Goal: Information Seeking & Learning: Learn about a topic

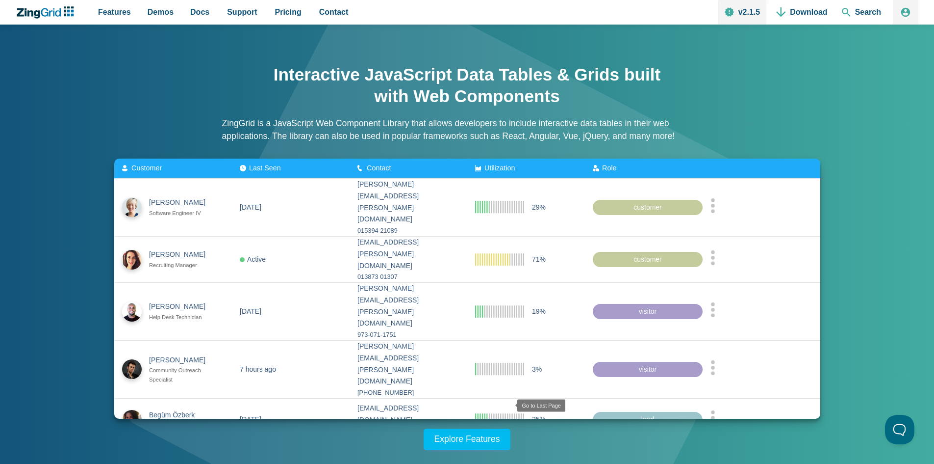
click at [505, 449] on zg-icon "lastpage" at bounding box center [510, 454] width 10 height 10
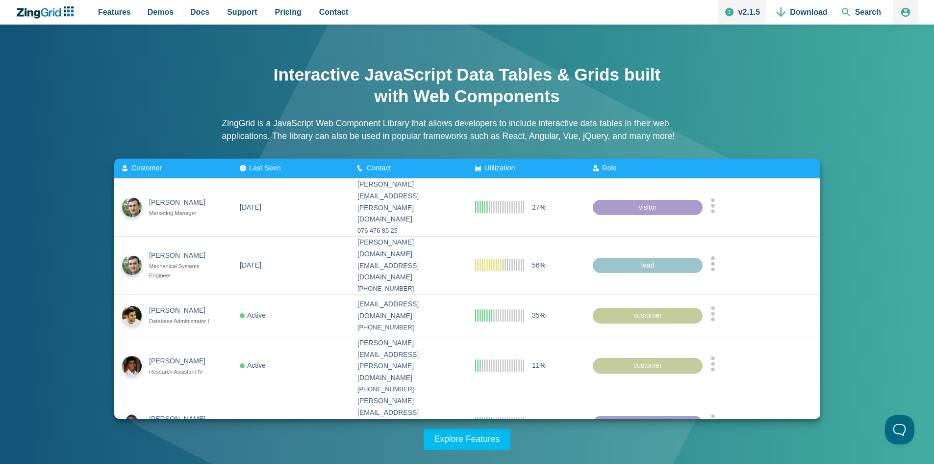
click at [503, 461] on zg-icon "lastpage" at bounding box center [508, 466] width 10 height 10
click at [548, 172] on div "Utilization" at bounding box center [526, 168] width 102 height 8
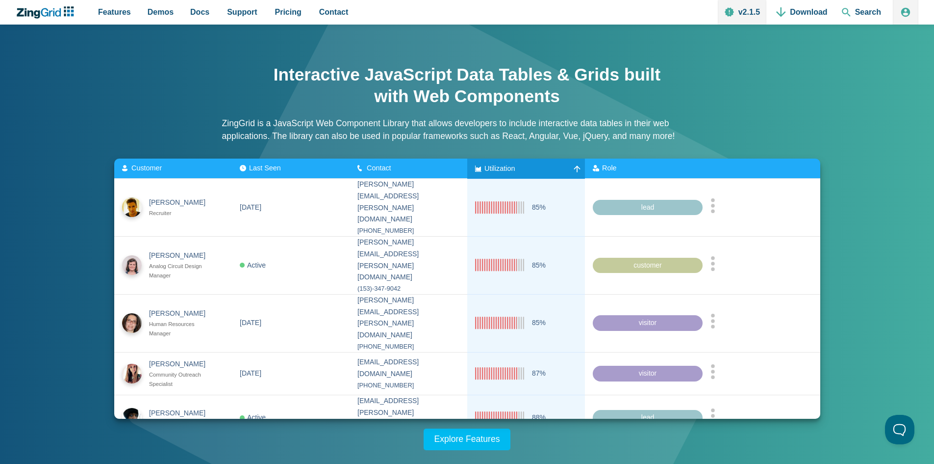
click at [548, 172] on div "Utilization" at bounding box center [526, 168] width 102 height 8
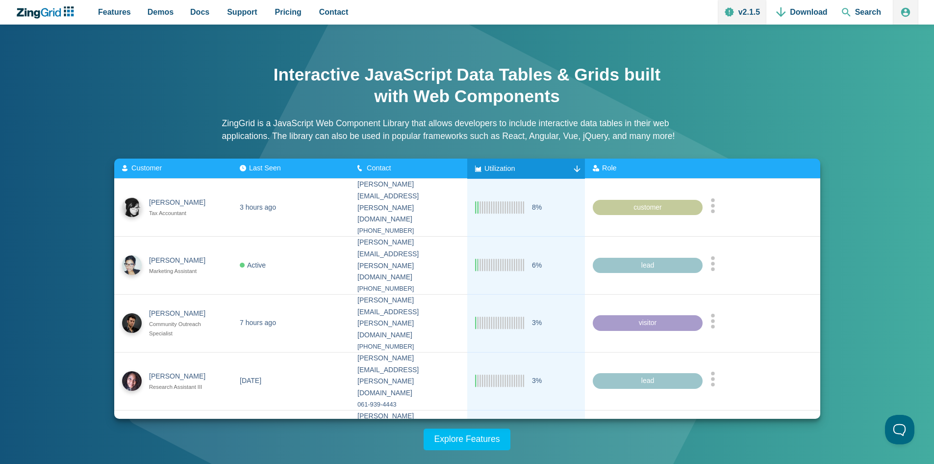
click at [548, 172] on div "Utilization" at bounding box center [526, 168] width 102 height 8
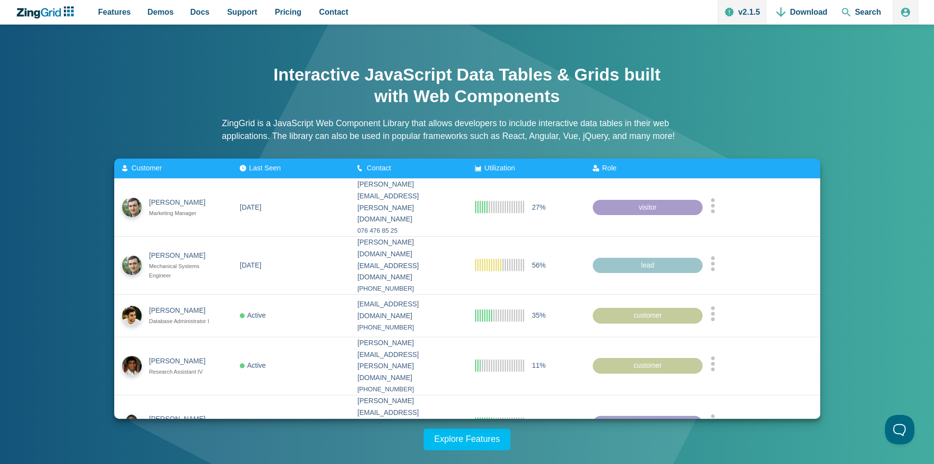
click at [548, 172] on div "Utilization" at bounding box center [526, 168] width 102 height 8
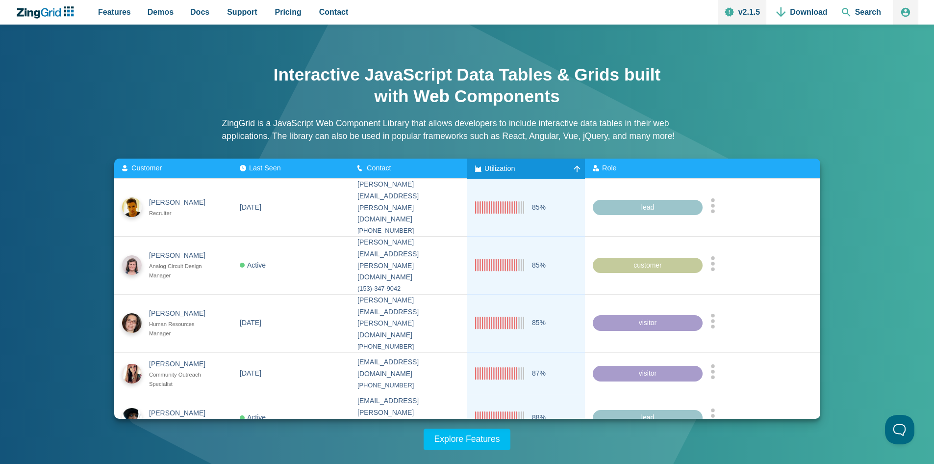
click at [548, 172] on div "Utilization" at bounding box center [526, 168] width 102 height 8
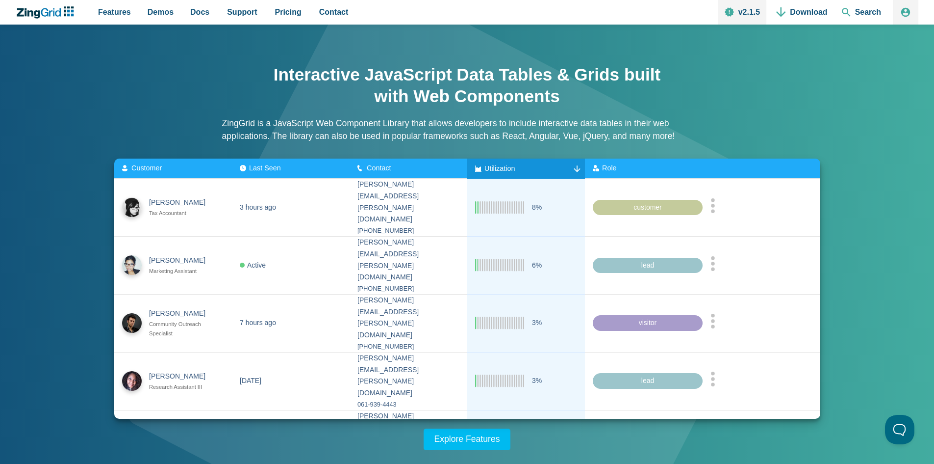
click at [548, 172] on div "Utilization" at bounding box center [526, 168] width 102 height 8
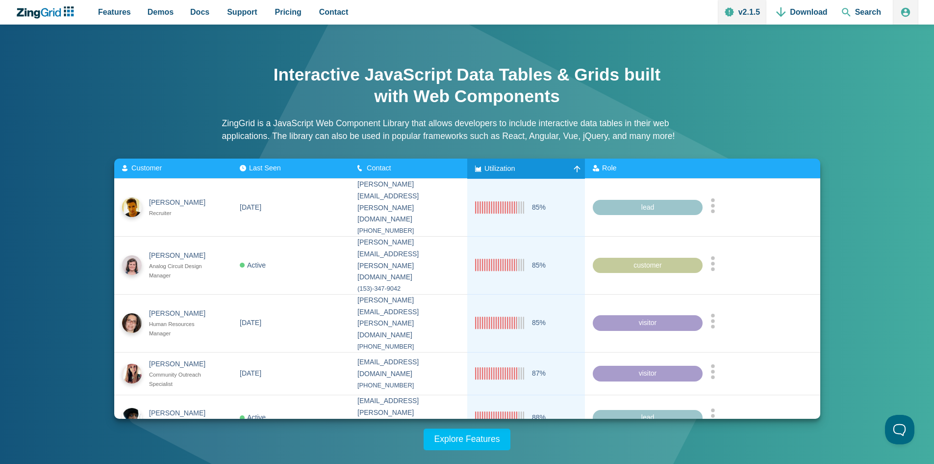
click at [548, 172] on div "Utilization" at bounding box center [526, 168] width 102 height 8
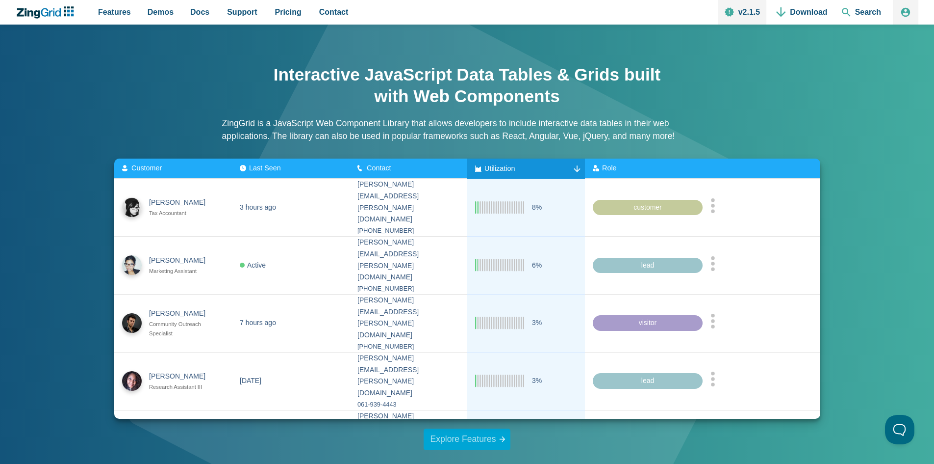
click at [453, 436] on link "Explore Features" at bounding box center [467, 439] width 87 height 22
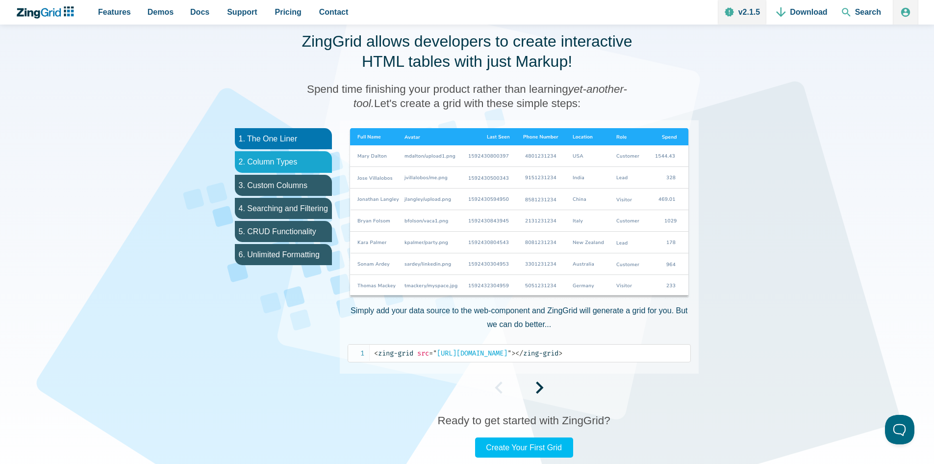
click at [291, 157] on li "2. Column Types" at bounding box center [283, 161] width 97 height 21
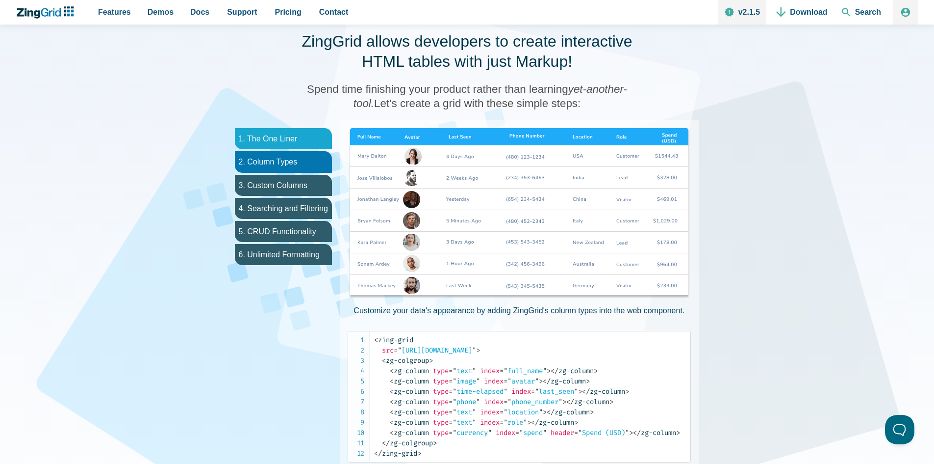
click at [291, 144] on li "1. The One Liner" at bounding box center [283, 138] width 97 height 21
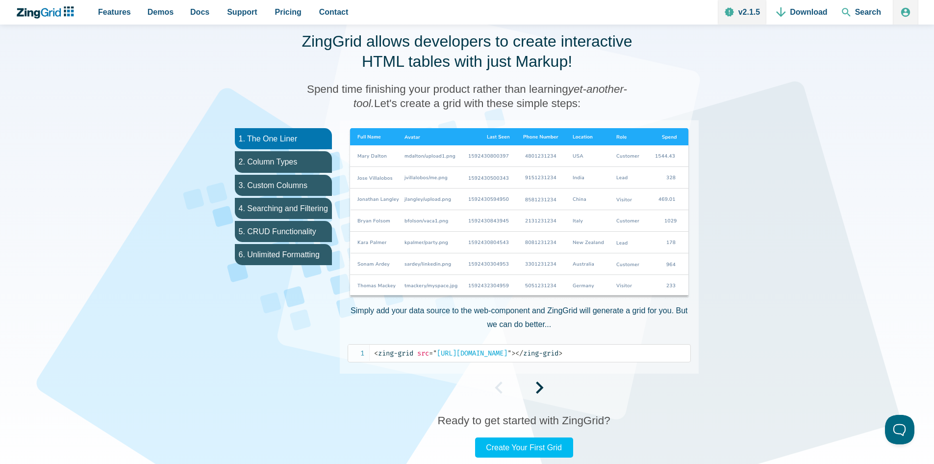
click at [291, 151] on ul "1. The One Liner 2. Column Types 3. Custom Columns 4. Searching and Filtering 5…" at bounding box center [283, 257] width 113 height 275
click at [285, 178] on li "3. Custom Columns" at bounding box center [283, 185] width 97 height 21
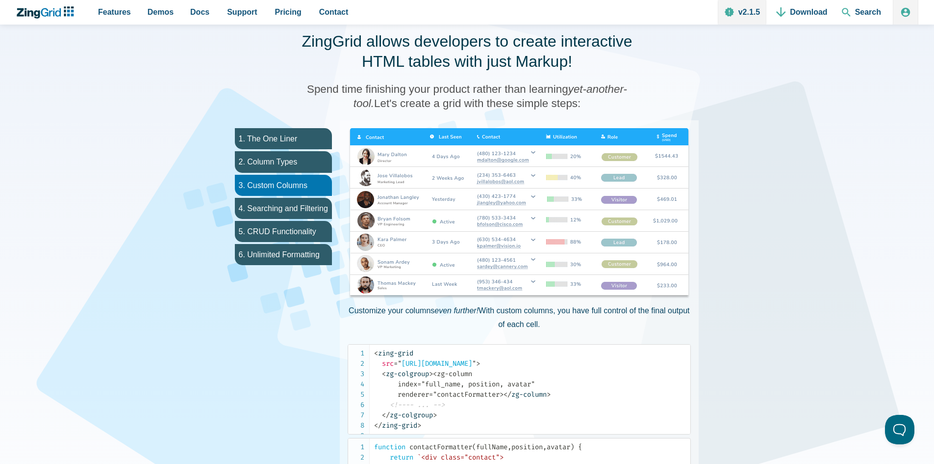
click at [284, 220] on ul "1. The One Liner 2. Column Types 3. Custom Columns 4. Searching and Filtering 5…" at bounding box center [283, 335] width 113 height 431
click at [284, 233] on li "5. CRUD Functionality" at bounding box center [283, 231] width 97 height 21
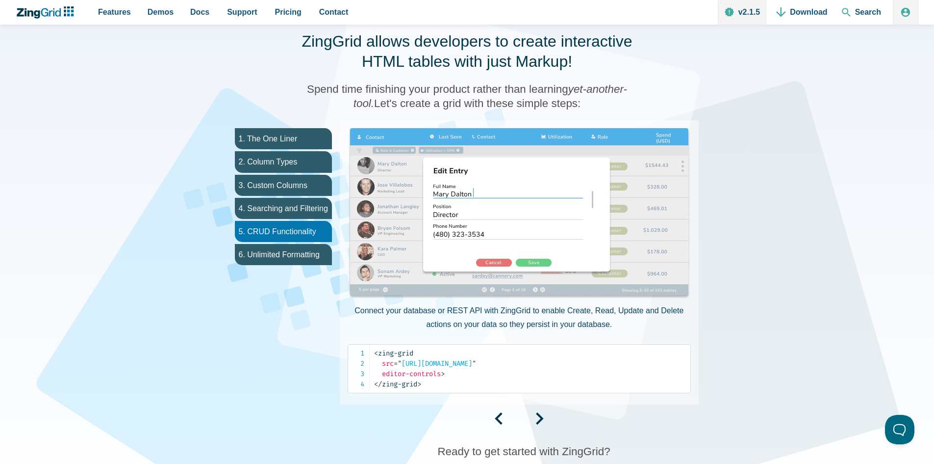
click at [284, 243] on ul "1. The One Liner 2. Column Types 3. Custom Columns 4. Searching and Filtering 5…" at bounding box center [283, 273] width 113 height 306
click at [288, 253] on li "6. Unlimited Formatting" at bounding box center [283, 254] width 97 height 21
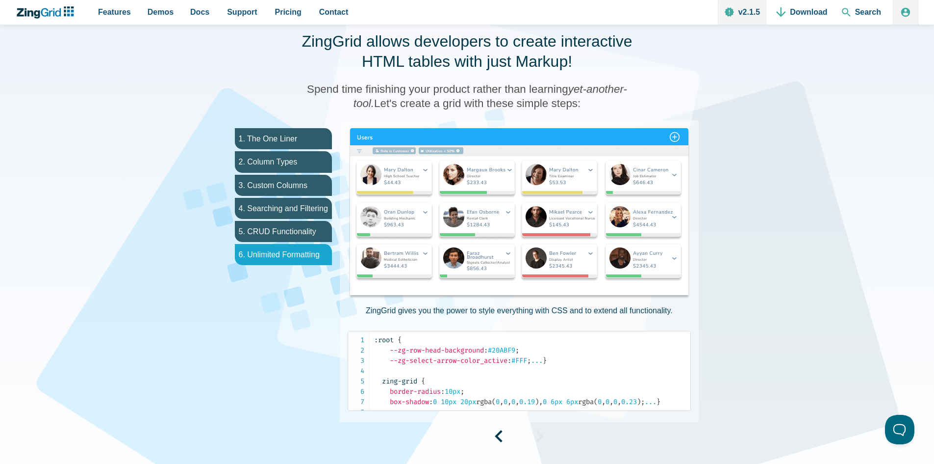
click at [288, 257] on li "6. Unlimited Formatting" at bounding box center [283, 254] width 97 height 21
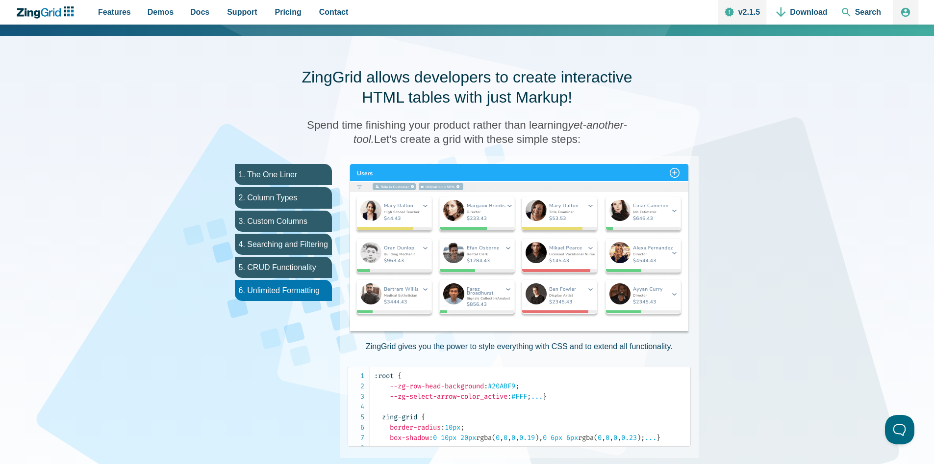
scroll to position [430, 0]
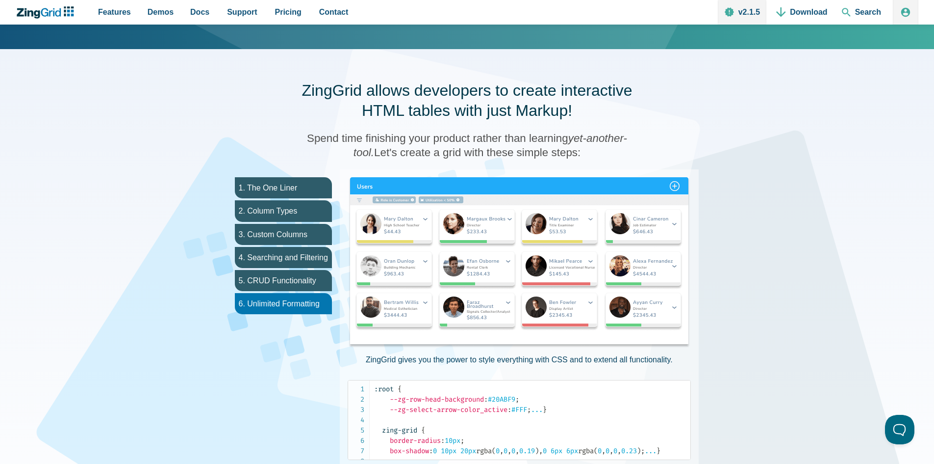
click at [382, 255] on img "App Content" at bounding box center [519, 263] width 343 height 172
click at [394, 228] on img "App Content" at bounding box center [519, 263] width 343 height 172
click at [472, 227] on img "App Content" at bounding box center [519, 263] width 343 height 172
click at [666, 188] on img "App Content" at bounding box center [519, 263] width 343 height 172
click at [675, 188] on img "App Content" at bounding box center [519, 263] width 343 height 172
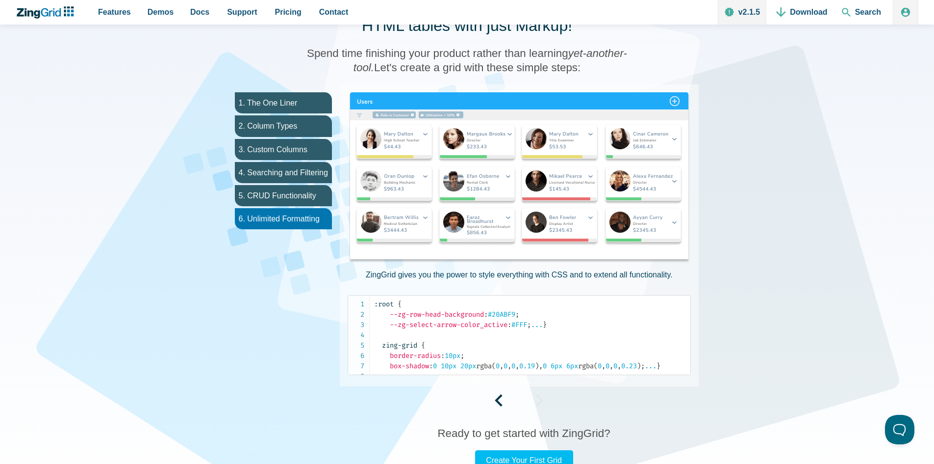
scroll to position [479, 0]
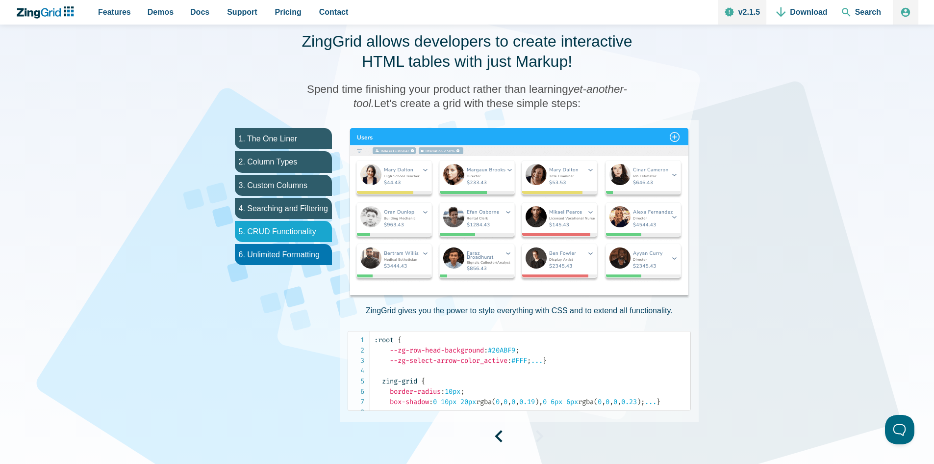
click at [290, 231] on li "5. CRUD Functionality" at bounding box center [283, 231] width 97 height 21
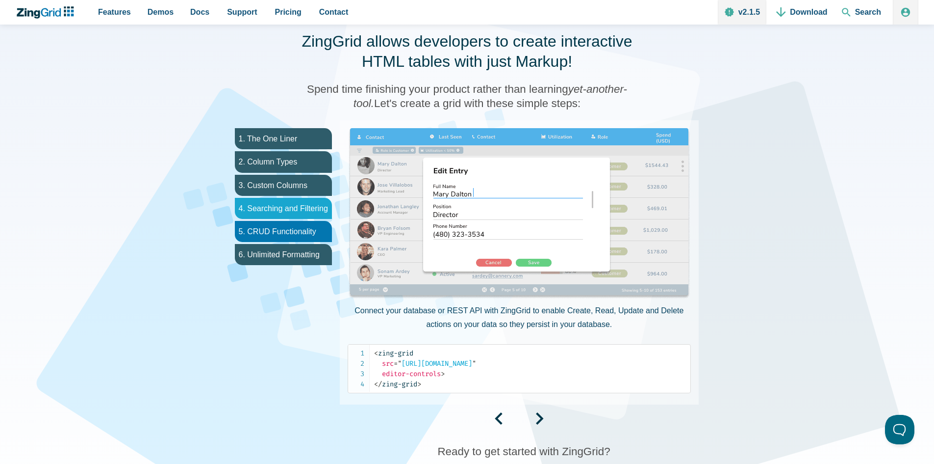
click at [289, 217] on li "4. Searching and Filtering" at bounding box center [283, 208] width 97 height 21
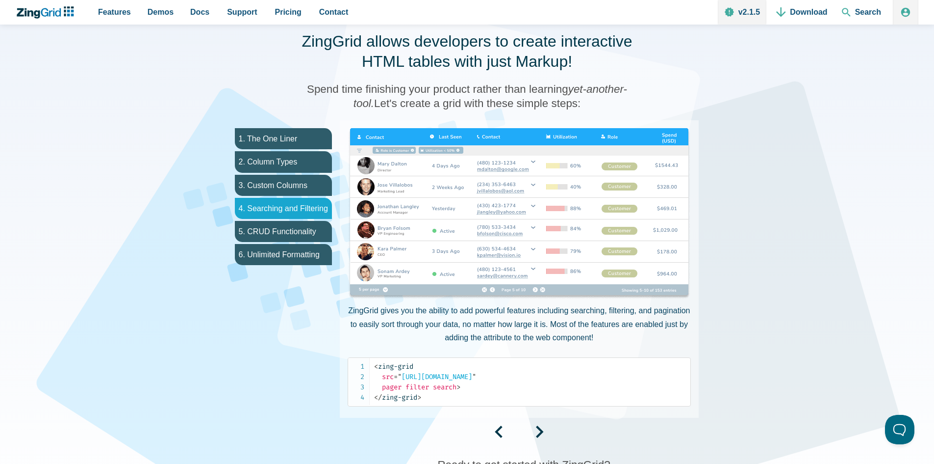
click at [289, 203] on li "4. Searching and Filtering" at bounding box center [283, 208] width 97 height 21
click at [290, 178] on li "3. Custom Columns" at bounding box center [283, 185] width 97 height 21
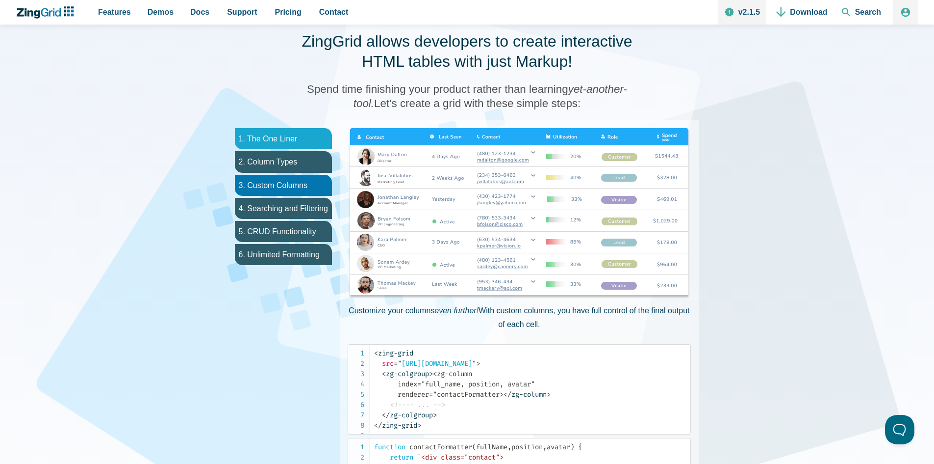
click at [290, 148] on li "1. The One Liner" at bounding box center [283, 138] width 97 height 21
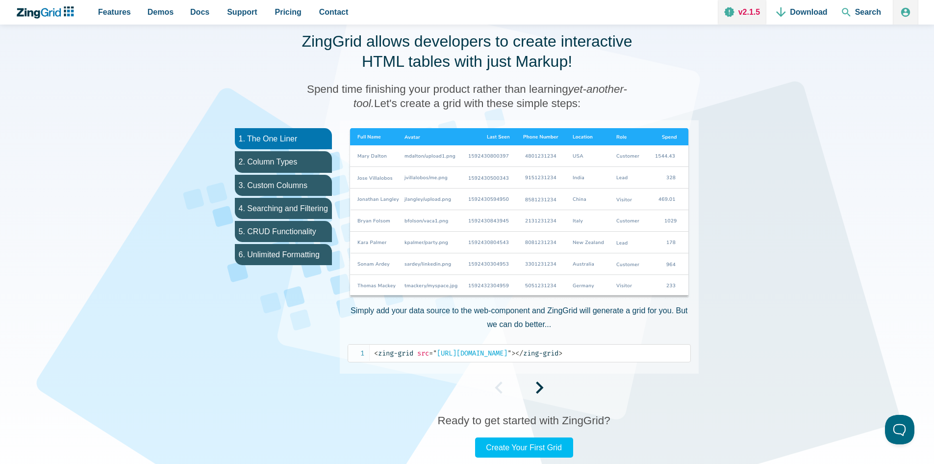
click at [759, 13] on link "v2.1.5" at bounding box center [742, 12] width 49 height 25
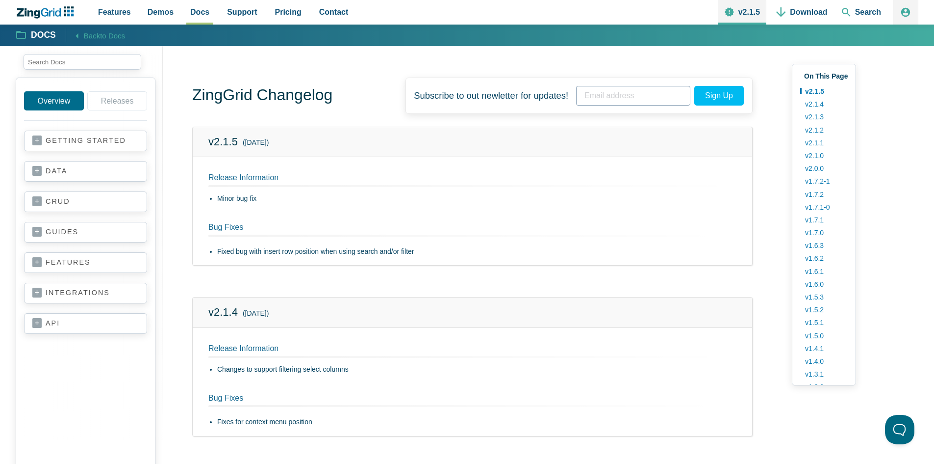
click at [50, 170] on link "data" at bounding box center [85, 171] width 106 height 10
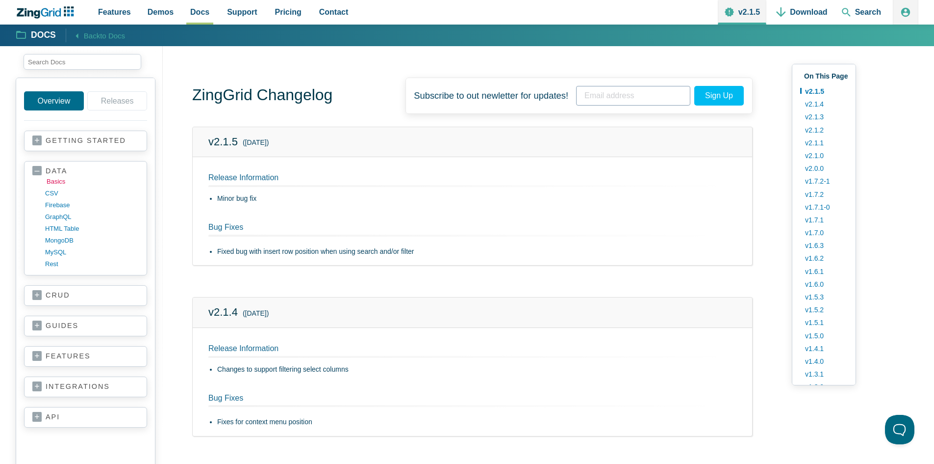
click at [55, 181] on link "basics" at bounding box center [94, 182] width 94 height 12
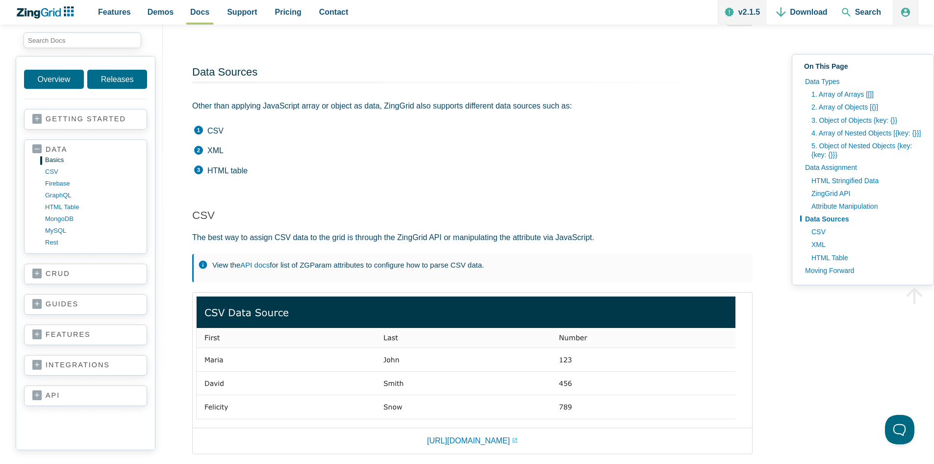
scroll to position [2649, 0]
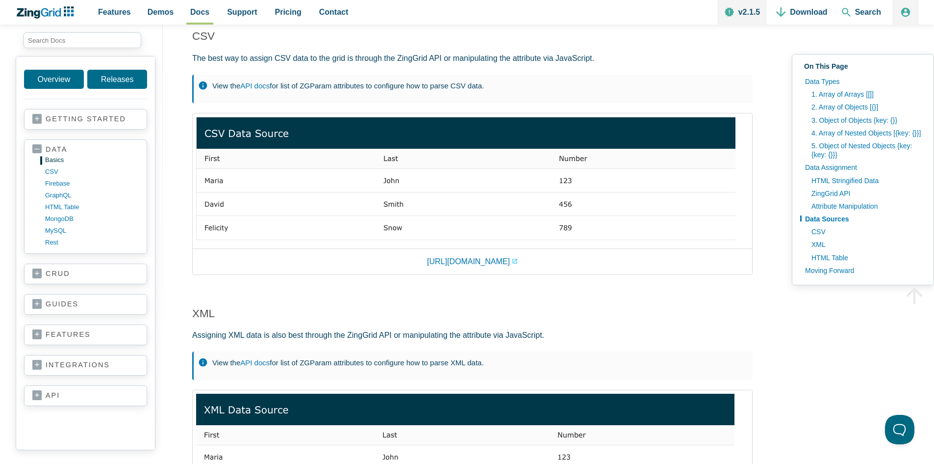
click at [334, 195] on img "App Content" at bounding box center [466, 179] width 540 height 124
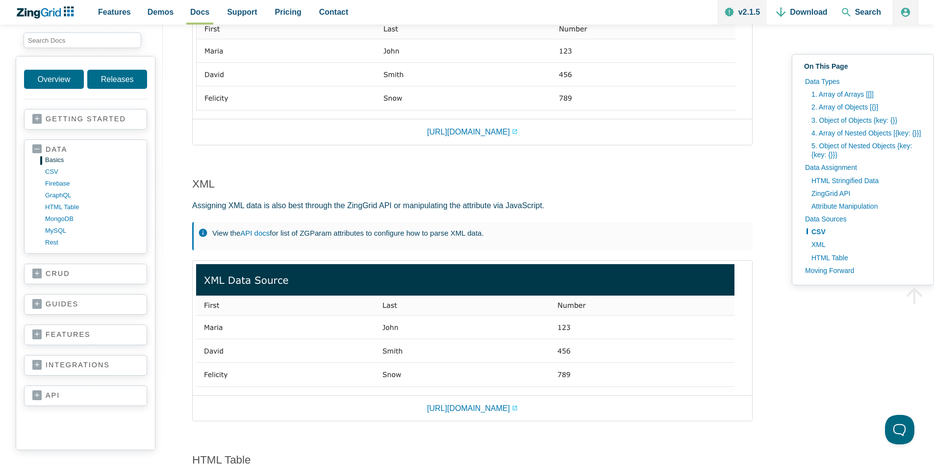
scroll to position [2796, 0]
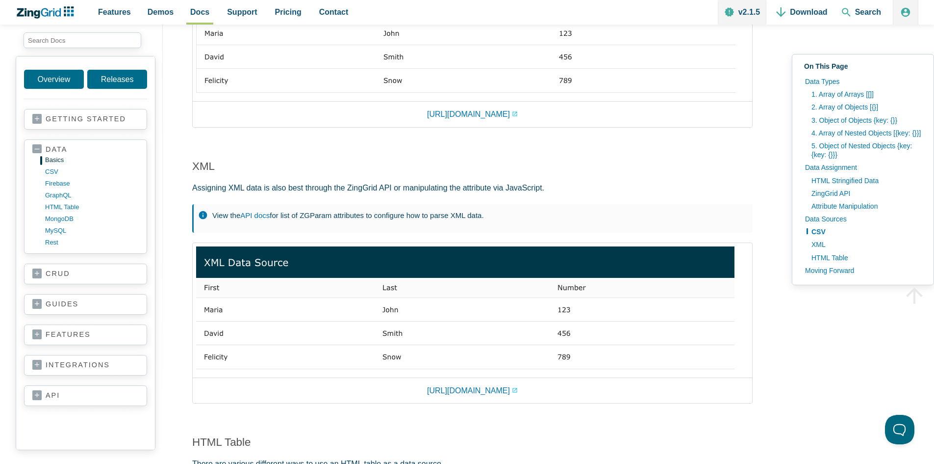
click at [73, 394] on link "api" at bounding box center [85, 395] width 106 height 10
click at [75, 406] on link "intro" at bounding box center [94, 406] width 94 height 12
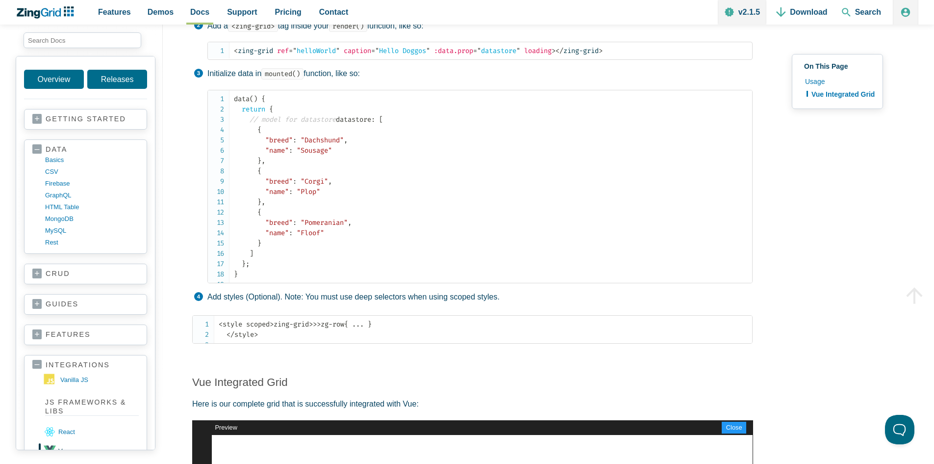
scroll to position [294, 0]
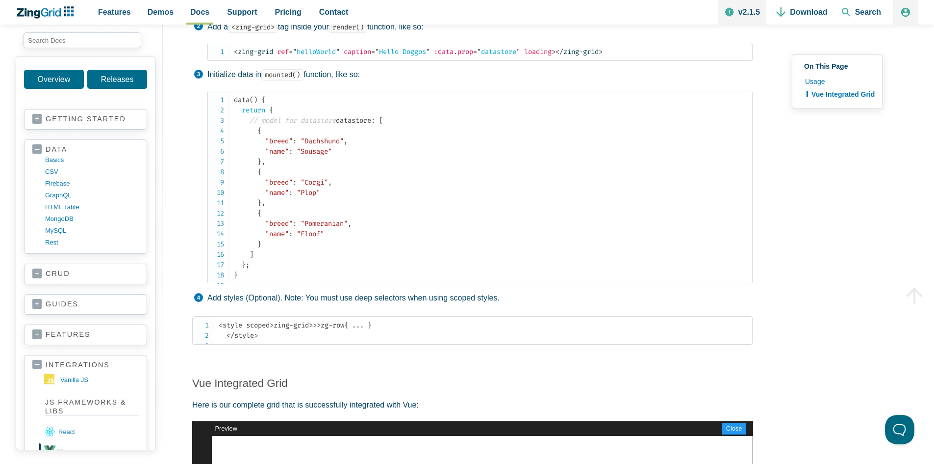
click at [39, 14] on icon "ZingChart Logo. Click to return to the homepage" at bounding box center [28, 13] width 23 height 10
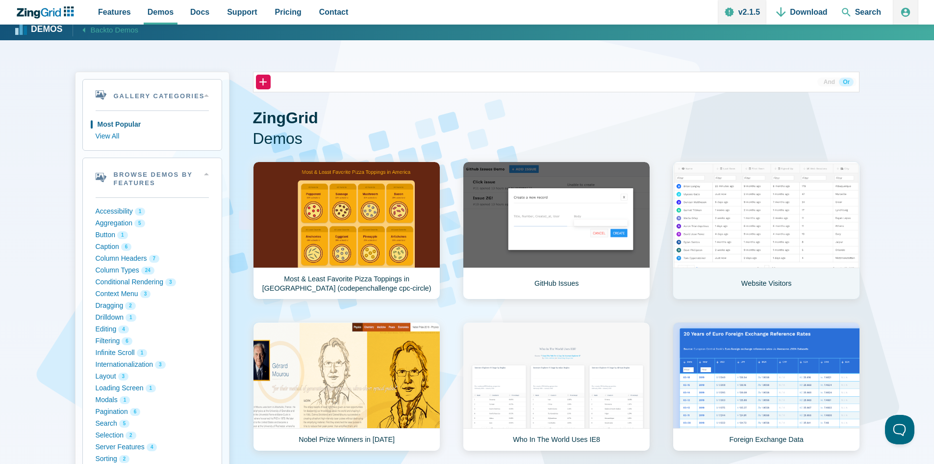
scroll to position [7, 0]
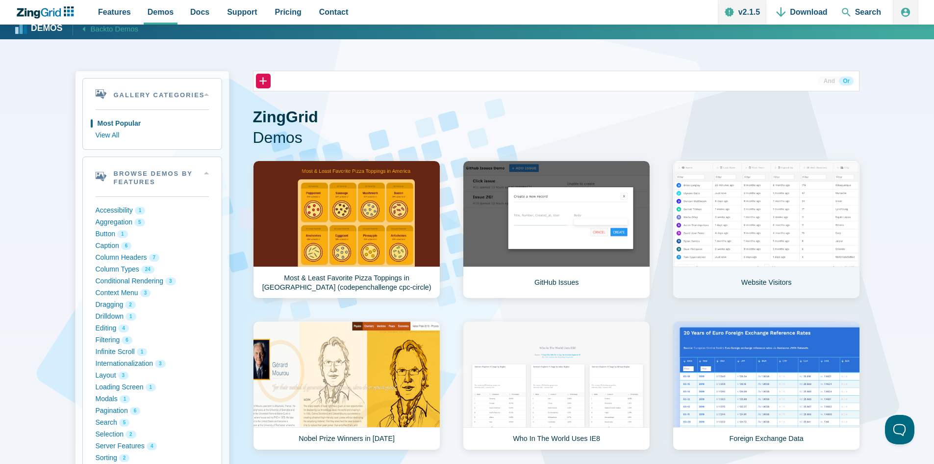
click at [751, 220] on link "Website Visitors" at bounding box center [766, 229] width 187 height 138
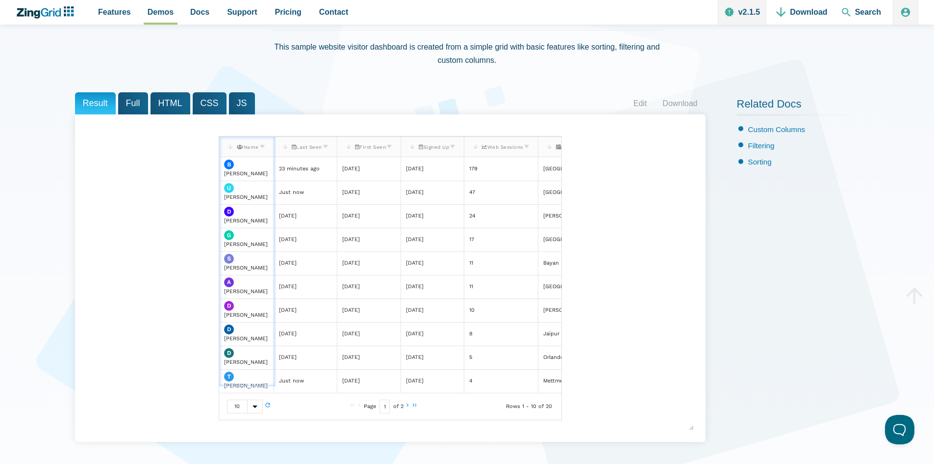
click at [256, 410] on div "App Content" at bounding box center [254, 406] width 15 height 13
click at [247, 360] on span "5" at bounding box center [245, 360] width 35 height 16
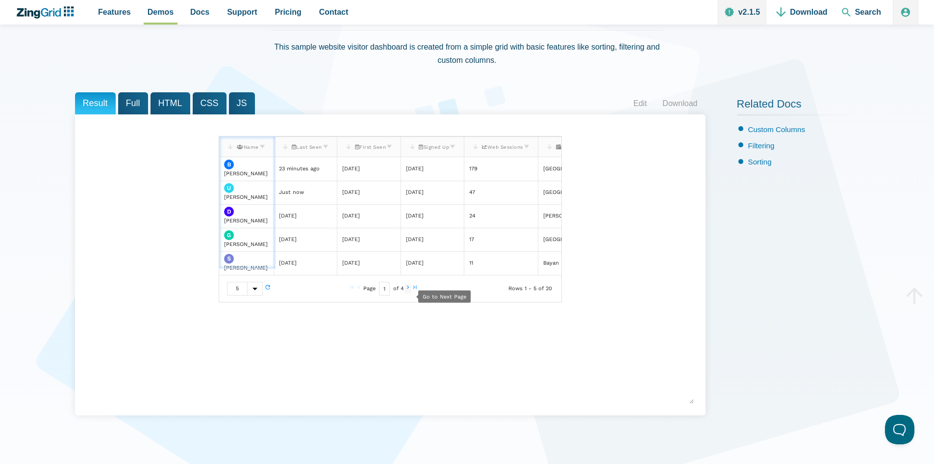
click at [405, 291] on zg-icon "nextpage" at bounding box center [408, 289] width 7 height 10
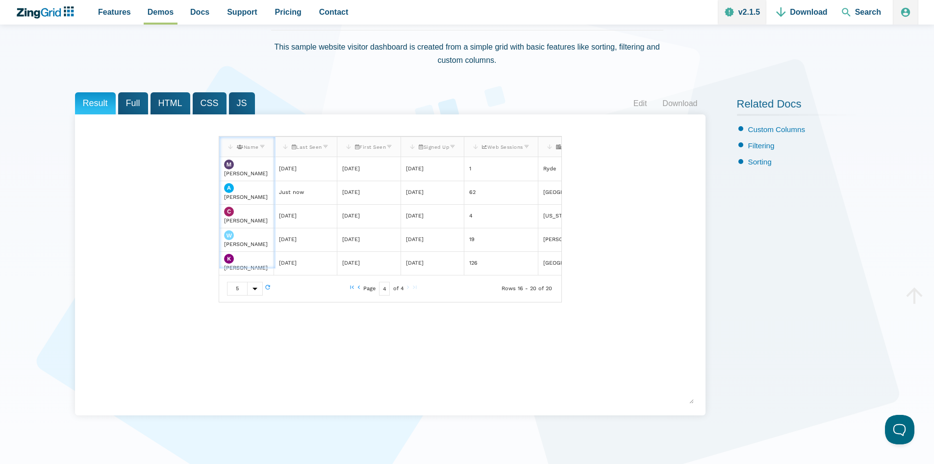
click at [405, 291] on zg-icon "nextpage" at bounding box center [408, 289] width 7 height 10
drag, startPoint x: 345, startPoint y: 293, endPoint x: 352, endPoint y: 293, distance: 6.9
click at [346, 293] on div "Page 4 of 4" at bounding box center [383, 289] width 130 height 14
click at [352, 293] on zg-icon "firstpage" at bounding box center [352, 289] width 7 height 10
type input "1"
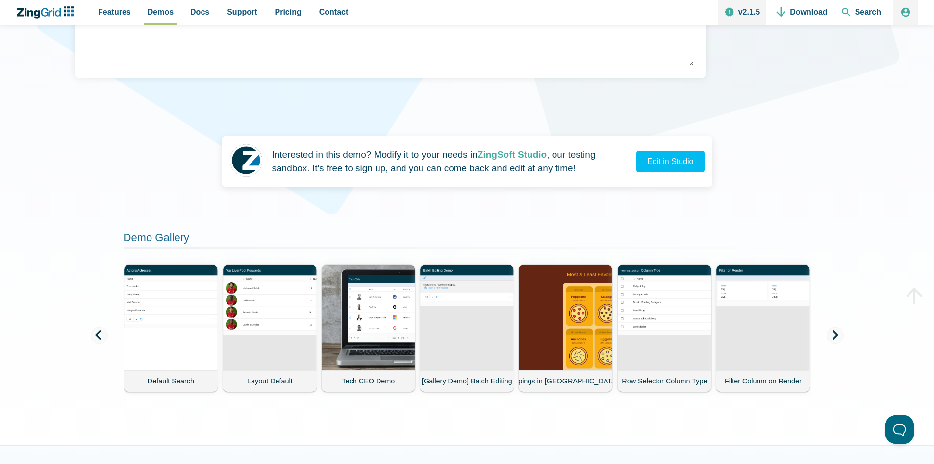
scroll to position [441, 0]
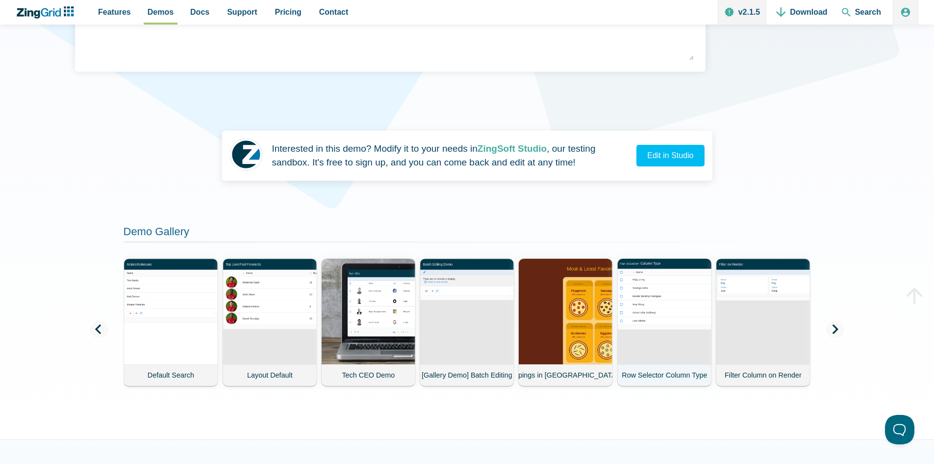
click at [669, 320] on demo-card-image "App Content" at bounding box center [665, 310] width 96 height 107
